Goal: Check status: Check status

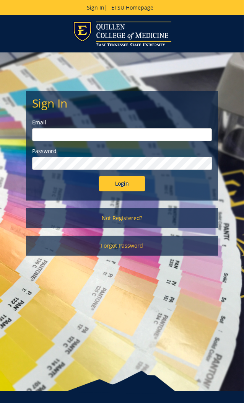
type input "shortcl@etsu.edu"
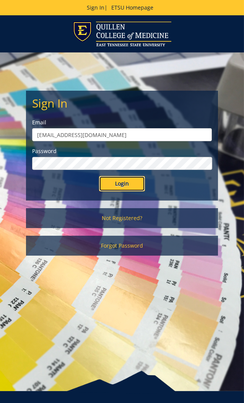
click at [119, 183] on input "Login" at bounding box center [122, 183] width 46 height 15
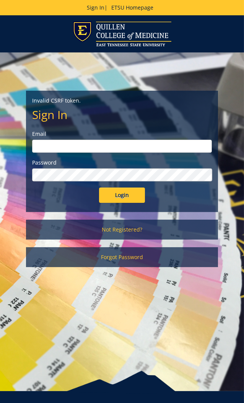
type input "shortcl@etsu.edu"
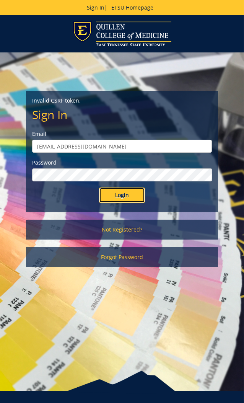
click at [124, 194] on input "Login" at bounding box center [122, 195] width 46 height 15
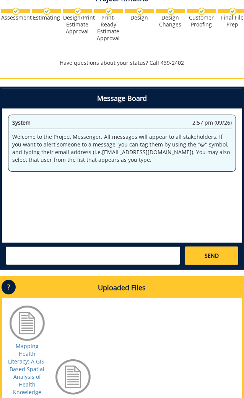
scroll to position [536, 0]
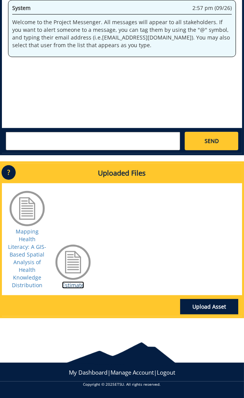
click at [72, 284] on link "Estimate" at bounding box center [73, 284] width 22 height 7
click at [215, 303] on link "Upload Asset" at bounding box center [209, 306] width 58 height 15
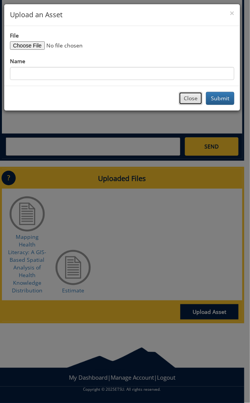
click at [190, 98] on button "Close" at bounding box center [191, 98] width 24 height 13
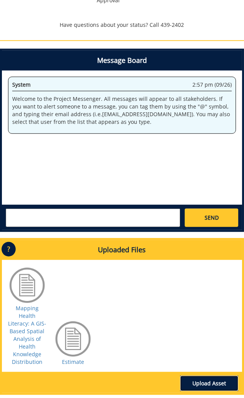
scroll to position [536, 0]
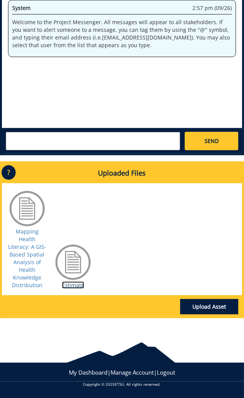
click at [72, 282] on link "Estimate" at bounding box center [73, 284] width 22 height 7
click at [73, 285] on link "Estimate" at bounding box center [73, 284] width 22 height 7
click at [73, 287] on link "Estimate" at bounding box center [73, 284] width 22 height 7
click at [77, 263] on div at bounding box center [73, 262] width 38 height 38
click at [72, 275] on div at bounding box center [73, 262] width 38 height 38
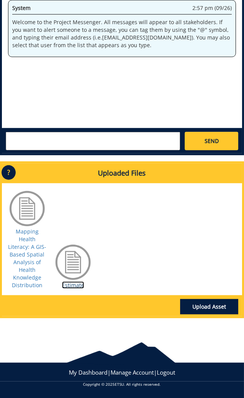
click at [75, 287] on link "Estimate" at bounding box center [73, 284] width 22 height 7
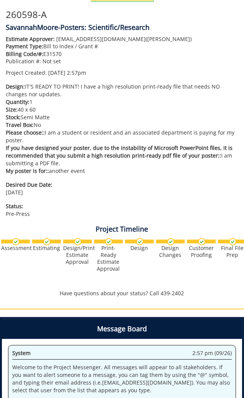
scroll to position [76, 0]
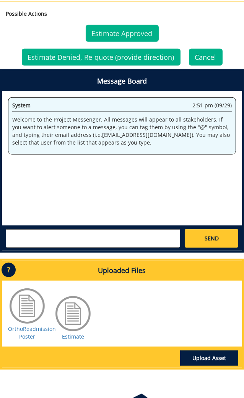
scroll to position [541, 0]
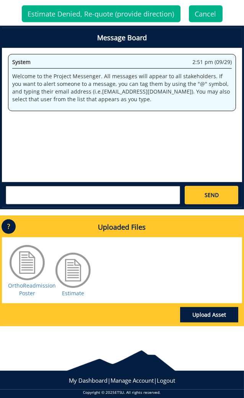
click at [70, 262] on div at bounding box center [73, 270] width 38 height 38
click at [70, 268] on div at bounding box center [73, 270] width 38 height 38
click at [79, 269] on div at bounding box center [73, 270] width 38 height 38
click at [77, 289] on link "Estimate" at bounding box center [73, 292] width 22 height 7
click at [211, 307] on link "Upload Asset" at bounding box center [209, 314] width 58 height 15
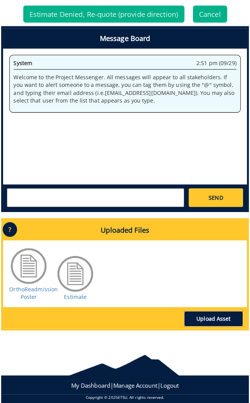
scroll to position [535, 0]
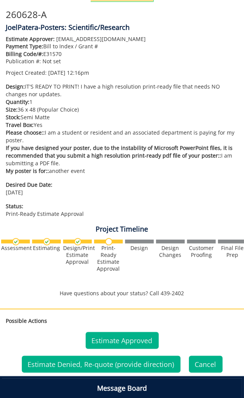
scroll to position [268, 0]
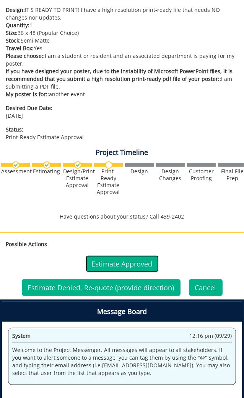
click at [121, 262] on link "Estimate Approved" at bounding box center [122, 263] width 73 height 17
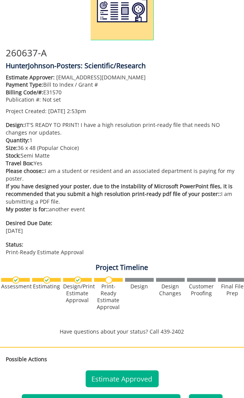
scroll to position [268, 0]
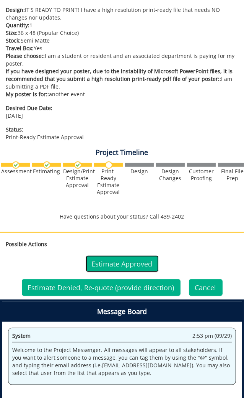
click at [118, 261] on link "Estimate Approved" at bounding box center [122, 263] width 73 height 17
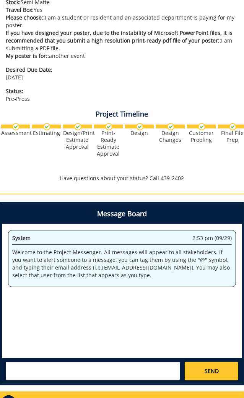
scroll to position [115, 0]
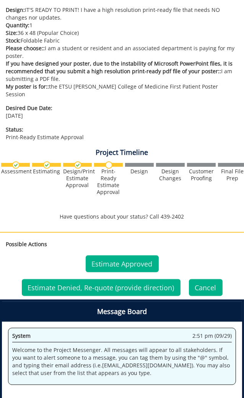
scroll to position [383, 0]
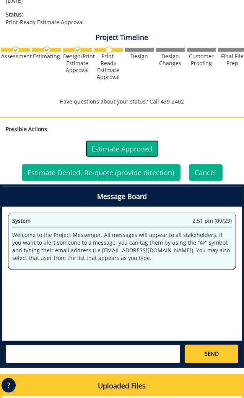
click at [121, 140] on link "Estimate Approved" at bounding box center [122, 148] width 73 height 17
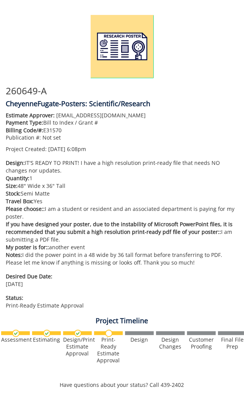
scroll to position [268, 0]
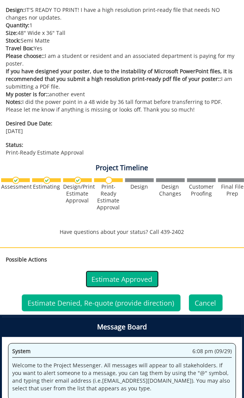
click at [131, 276] on link "Estimate Approved" at bounding box center [122, 278] width 73 height 17
